Goal: Task Accomplishment & Management: Manage account settings

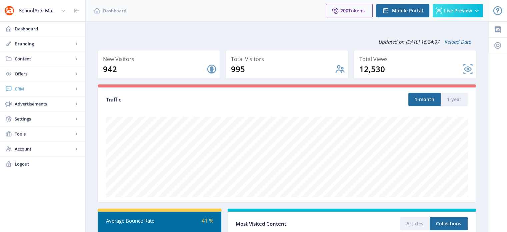
click at [14, 90] on link "CRM" at bounding box center [42, 88] width 85 height 15
click at [27, 104] on span "Readers" at bounding box center [49, 103] width 57 height 7
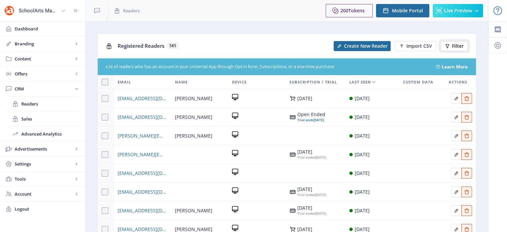
click at [452, 42] on button "Filter" at bounding box center [454, 46] width 28 height 10
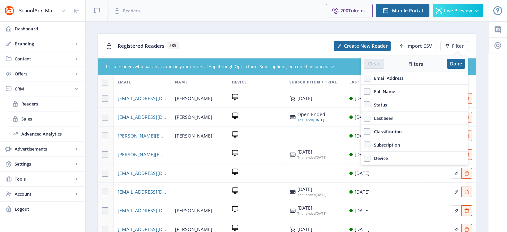
click at [382, 93] on span "Full Name" at bounding box center [382, 91] width 25 height 8
click at [364, 92] on input "Full Name" at bounding box center [363, 91] width 0 height 0
checkbox input "true"
click at [391, 111] on div at bounding box center [414, 106] width 107 height 16
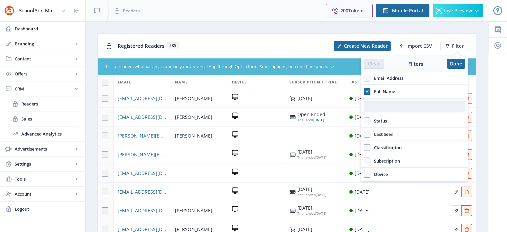
click at [388, 105] on input "text" at bounding box center [413, 106] width 101 height 11
paste input "[PERSON_NAME]"
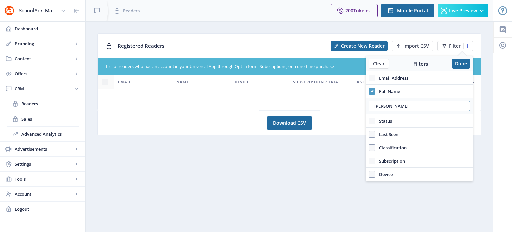
type input "[PERSON_NAME]"
click at [371, 91] on icon at bounding box center [371, 91] width 3 height 7
click at [369, 91] on input "Full Name" at bounding box center [368, 91] width 0 height 0
checkbox input "false"
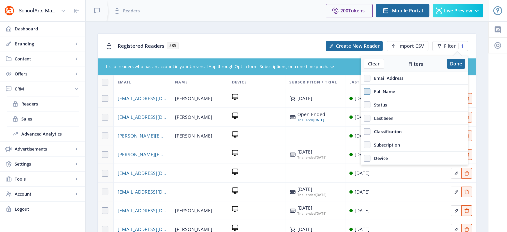
click at [371, 80] on span "Email Address" at bounding box center [386, 78] width 33 height 8
click at [364, 78] on input "Email Address" at bounding box center [363, 78] width 0 height 0
checkbox input "true"
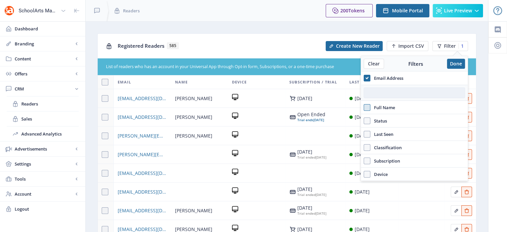
click at [372, 95] on input "text" at bounding box center [413, 92] width 101 height 11
paste input "[PERSON_NAME][EMAIL_ADDRESS][DOMAIN_NAME]"
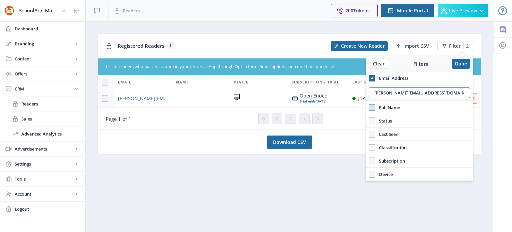
type input "[PERSON_NAME][EMAIL_ADDRESS][DOMAIN_NAME]"
click at [456, 63] on button "Done" at bounding box center [461, 64] width 18 height 10
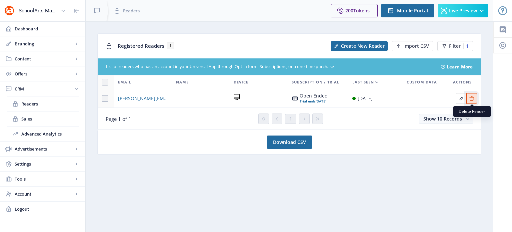
click at [471, 100] on icon "Edit page" at bounding box center [471, 98] width 5 height 5
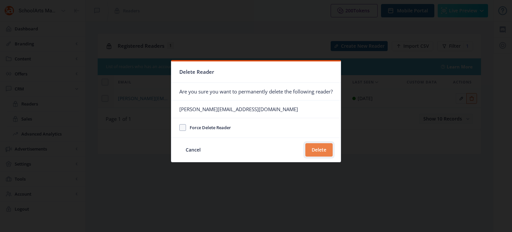
click at [322, 151] on button "Delete" at bounding box center [318, 149] width 27 height 13
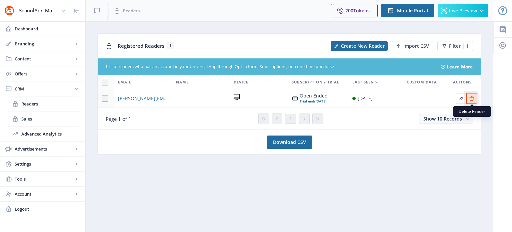
click at [472, 99] on icon "Edit page" at bounding box center [471, 98] width 5 height 5
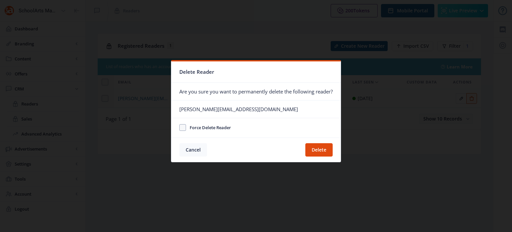
click at [185, 150] on button "Cancel" at bounding box center [193, 149] width 28 height 13
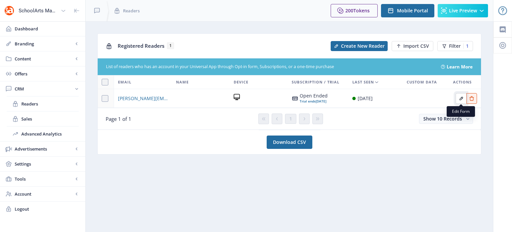
click at [458, 95] on button "Edit page" at bounding box center [460, 98] width 11 height 11
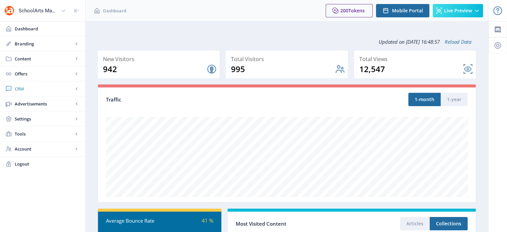
click at [23, 89] on span "CRM" at bounding box center [44, 88] width 59 height 7
click at [34, 116] on span "Sales" at bounding box center [49, 118] width 57 height 7
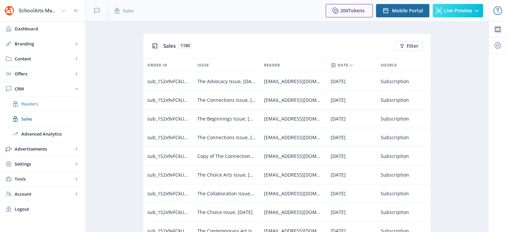
click at [23, 101] on span "Readers" at bounding box center [49, 103] width 57 height 7
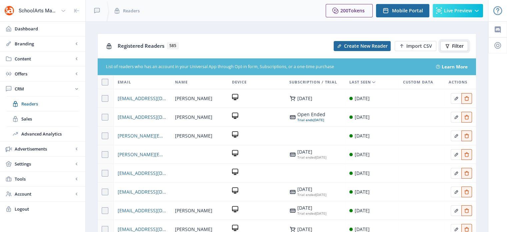
click at [454, 44] on span "Filter" at bounding box center [458, 45] width 12 height 5
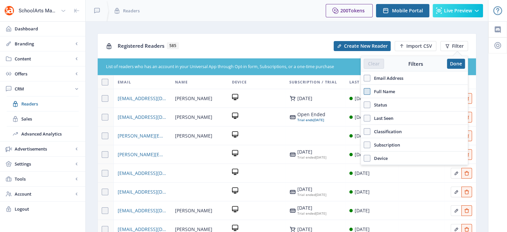
click at [366, 89] on span at bounding box center [366, 91] width 7 height 7
click at [364, 91] on input "Full Name" at bounding box center [363, 91] width 0 height 0
checkbox input "true"
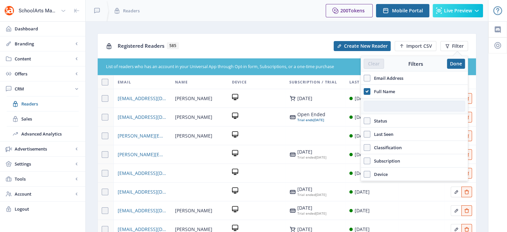
click at [384, 109] on input "text" at bounding box center [413, 106] width 101 height 11
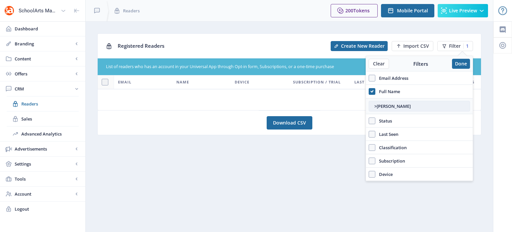
click at [374, 105] on input ">mily heron" at bounding box center [418, 106] width 101 height 11
click at [400, 108] on input "emily heron" at bounding box center [418, 106] width 101 height 11
type input "emily heron"
click at [461, 64] on button "Done" at bounding box center [461, 64] width 18 height 10
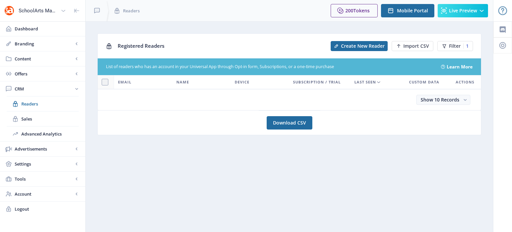
click at [272, 40] on div "Registered Readers" at bounding box center [222, 46] width 209 height 14
